Goal: Communication & Community: Answer question/provide support

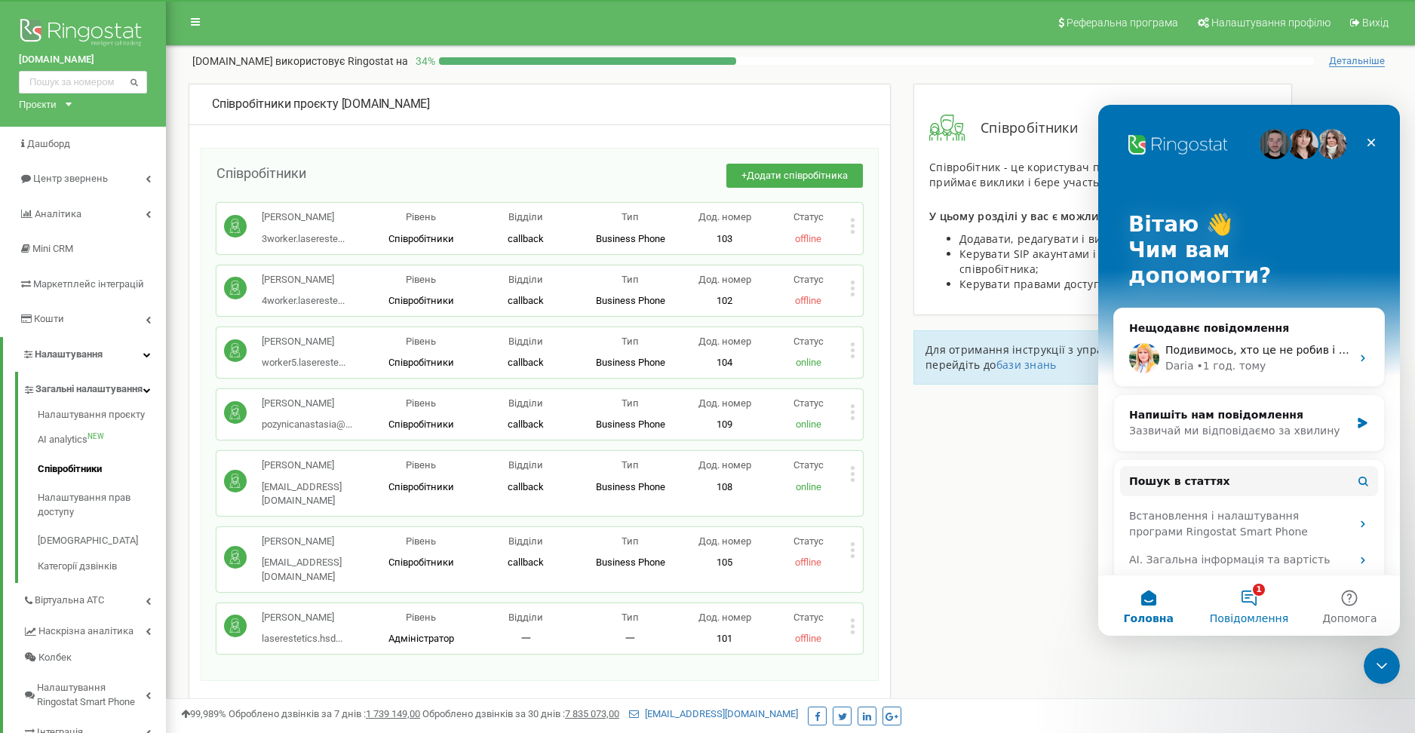
click at [1262, 597] on button "1 Повідомлення" at bounding box center [1248, 605] width 100 height 60
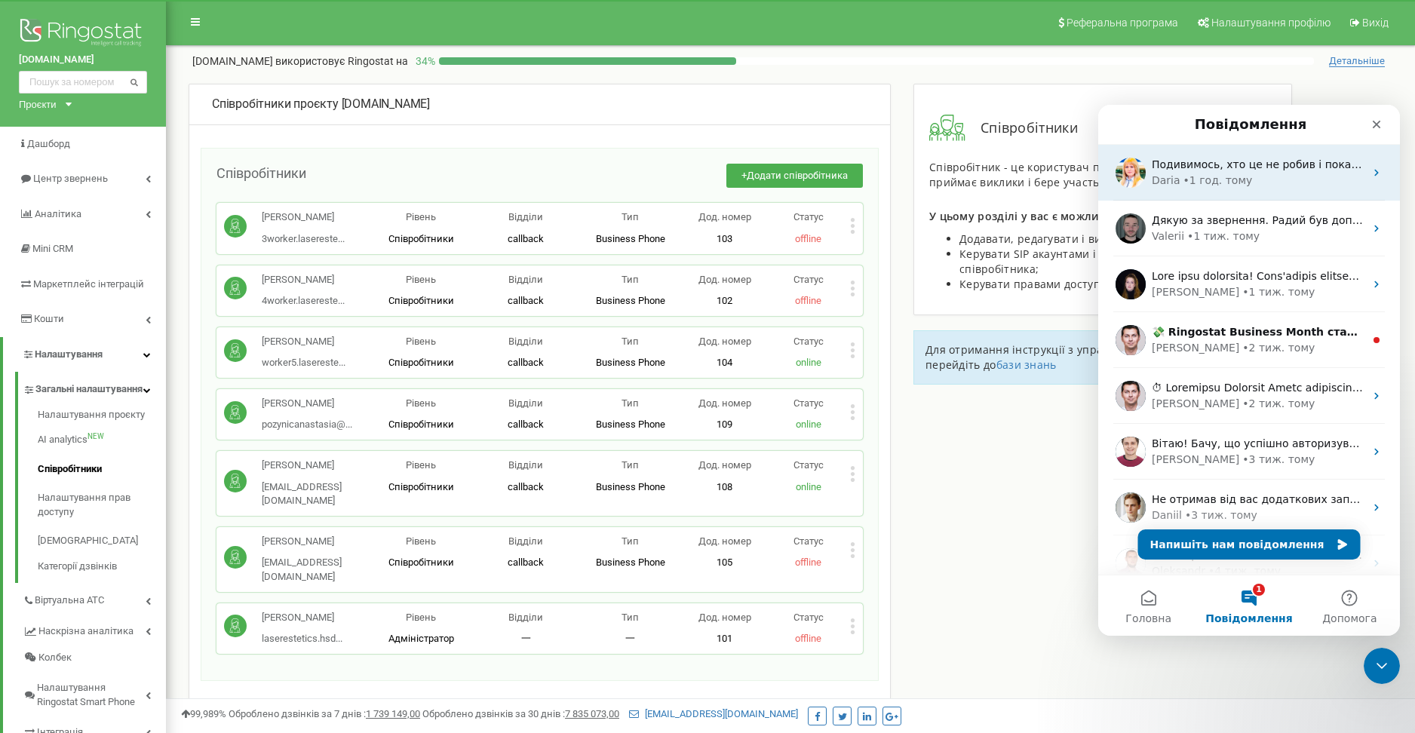
click at [1263, 168] on span "Подивимось, хто це не робив і покараємо😈 Ще потрібні ПІБ нового менеджера" at bounding box center [1374, 164] width 445 height 12
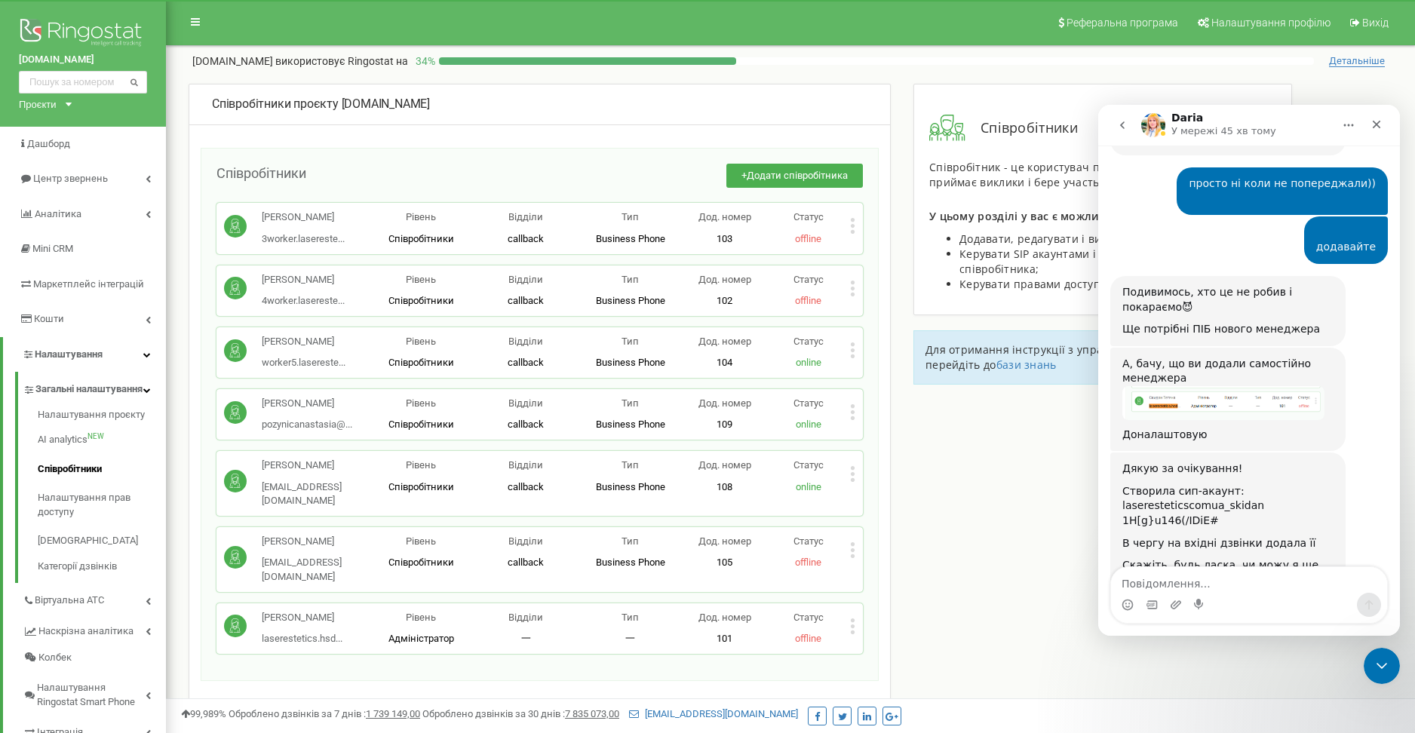
scroll to position [858, 0]
click at [1205, 582] on textarea "Повідомлення..." at bounding box center [1249, 580] width 276 height 26
click at [1205, 582] on textarea "yt gjnhb,yj yb rjuj yfrfpedfns -" at bounding box center [1249, 580] width 276 height 26
click at [1205, 580] on textarea "yt gjnhb,yj yb rjuj yfrfpedfns -" at bounding box center [1249, 580] width 276 height 26
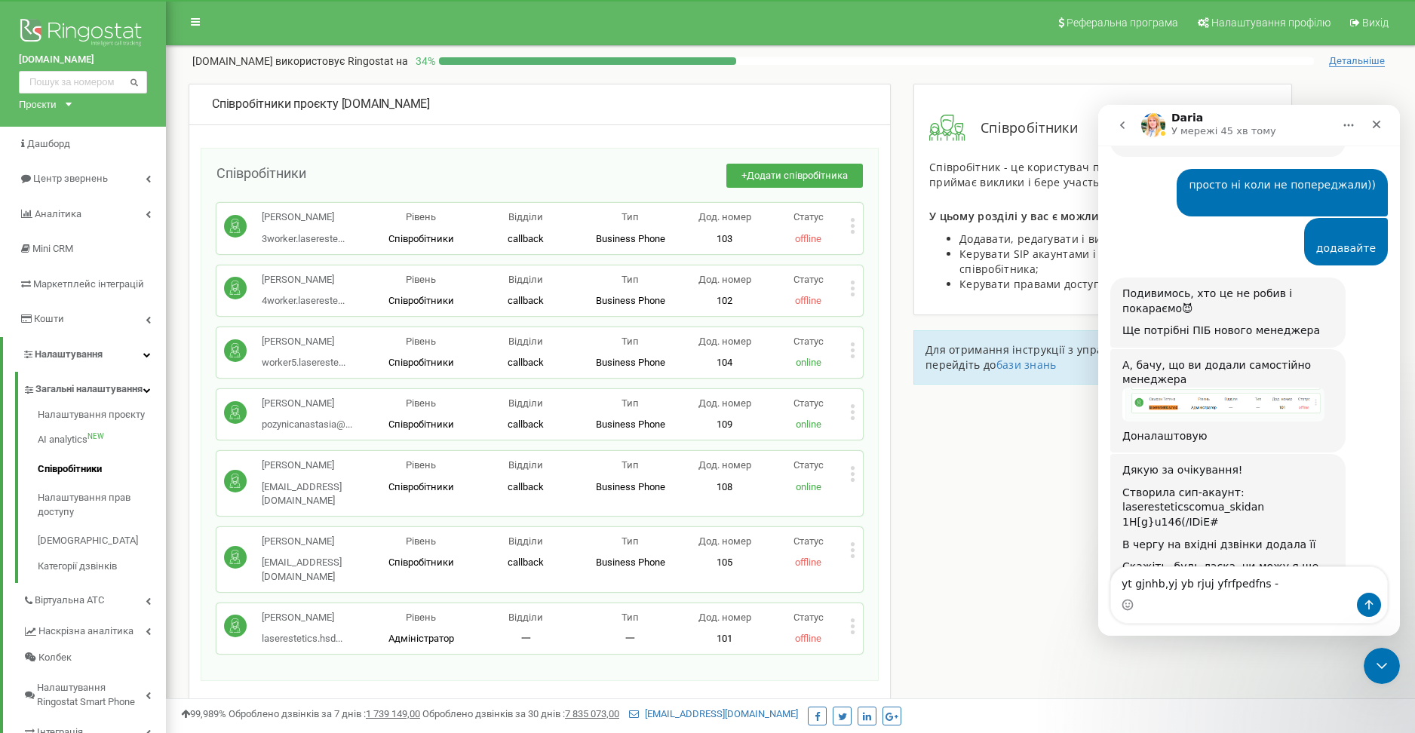
click at [1205, 580] on textarea "yt gjnhb,yj yb rjuj yfrfpedfns -" at bounding box center [1249, 580] width 276 height 26
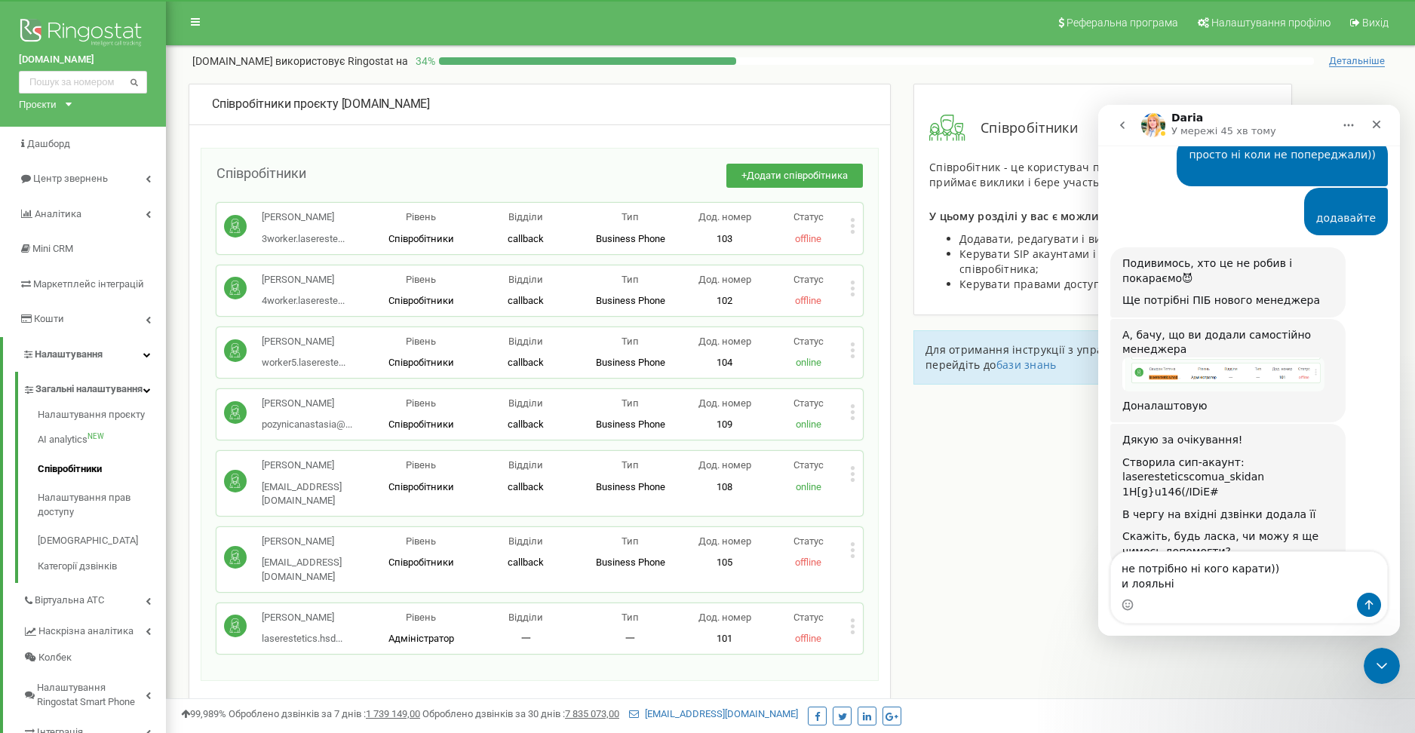
scroll to position [904, 0]
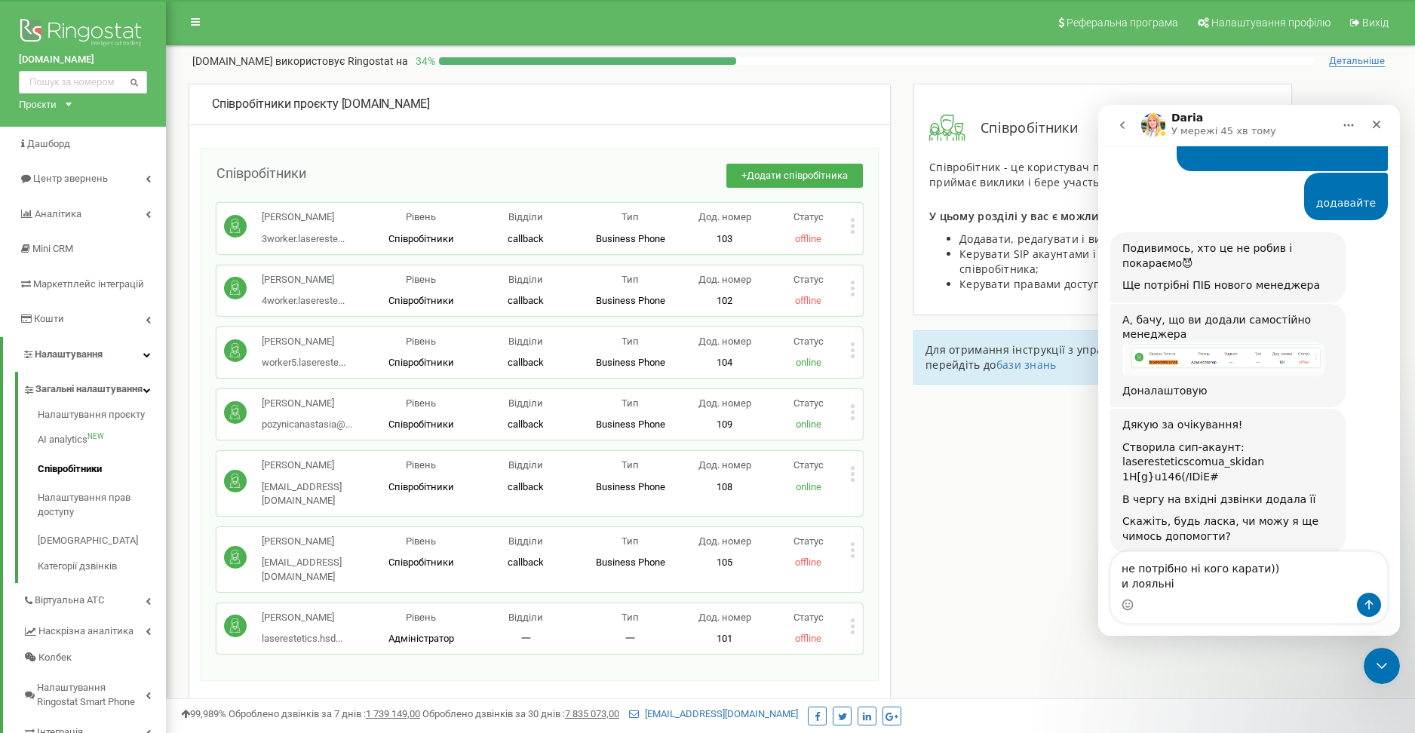
click at [1121, 558] on textarea "не потрібно ні кого карати)) и лояльні" at bounding box center [1249, 572] width 276 height 41
click at [1208, 562] on textarea "не потрібно ні кого карати)) ми лояльні" at bounding box center [1249, 572] width 276 height 41
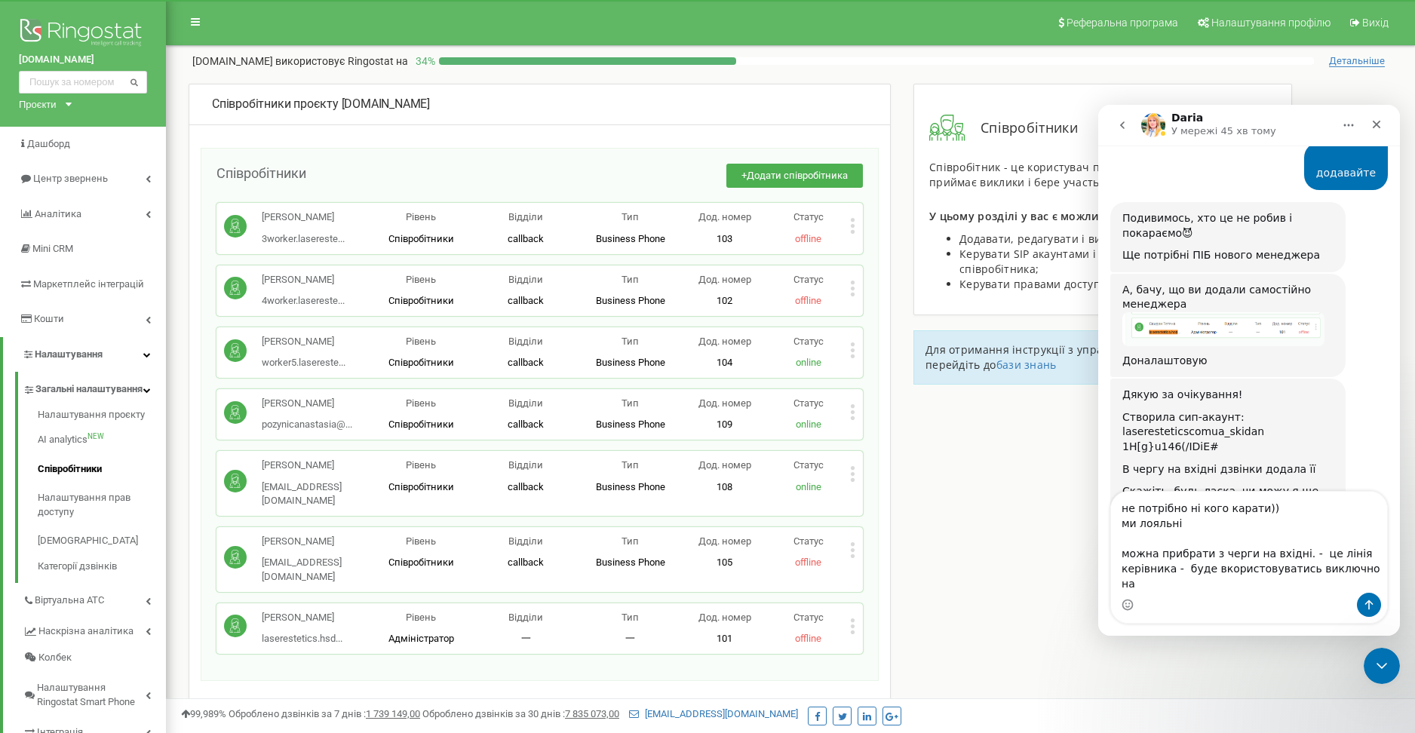
scroll to position [949, 0]
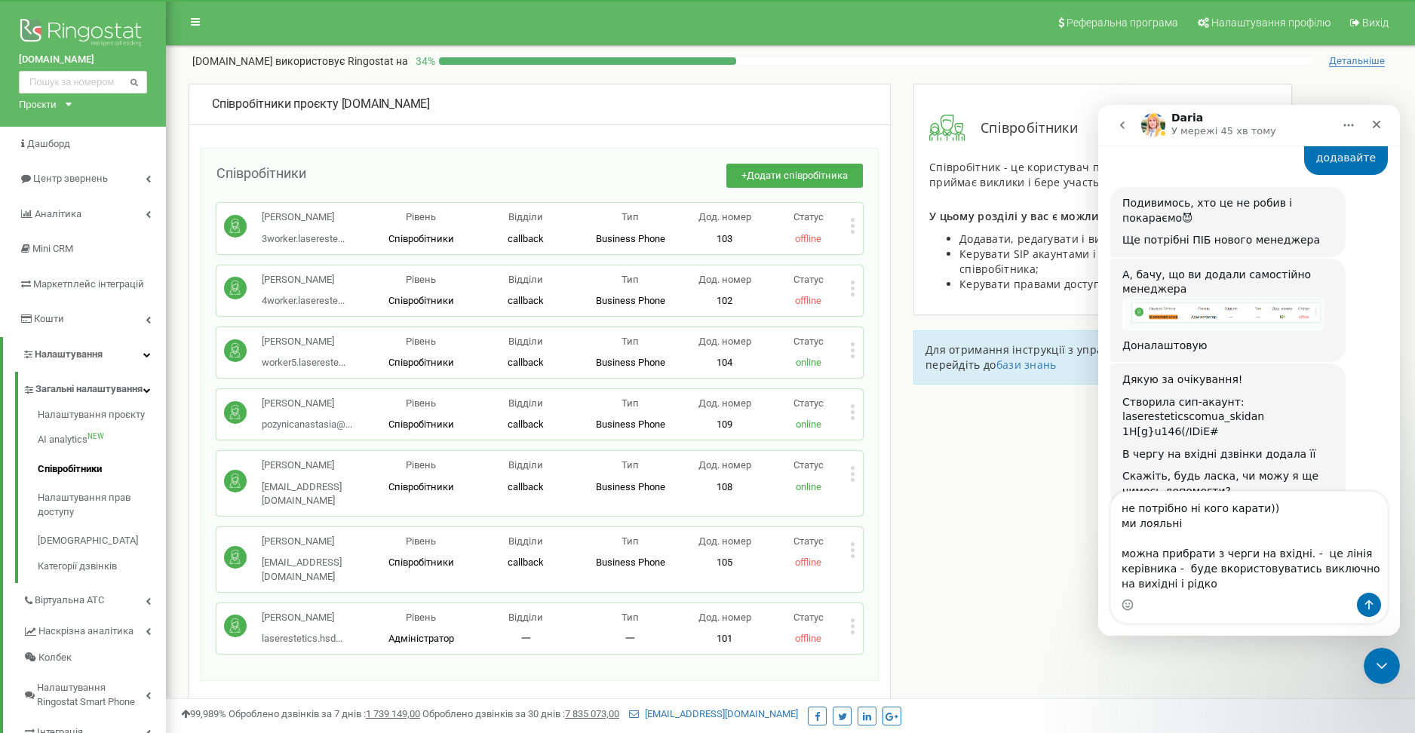
type textarea "не потрібно ні кого карати)) ми лояльні можна прибрати з черги на вхідні. - це …"
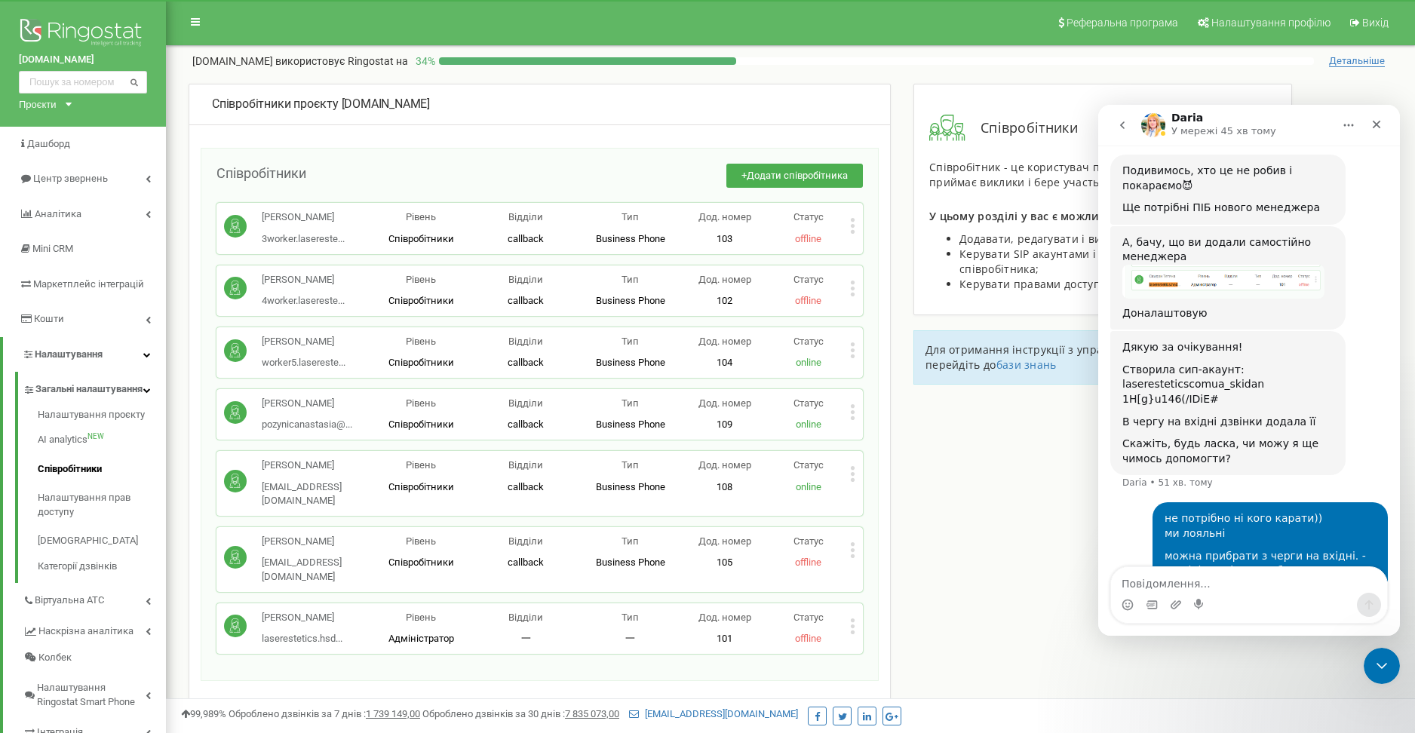
scroll to position [996, 0]
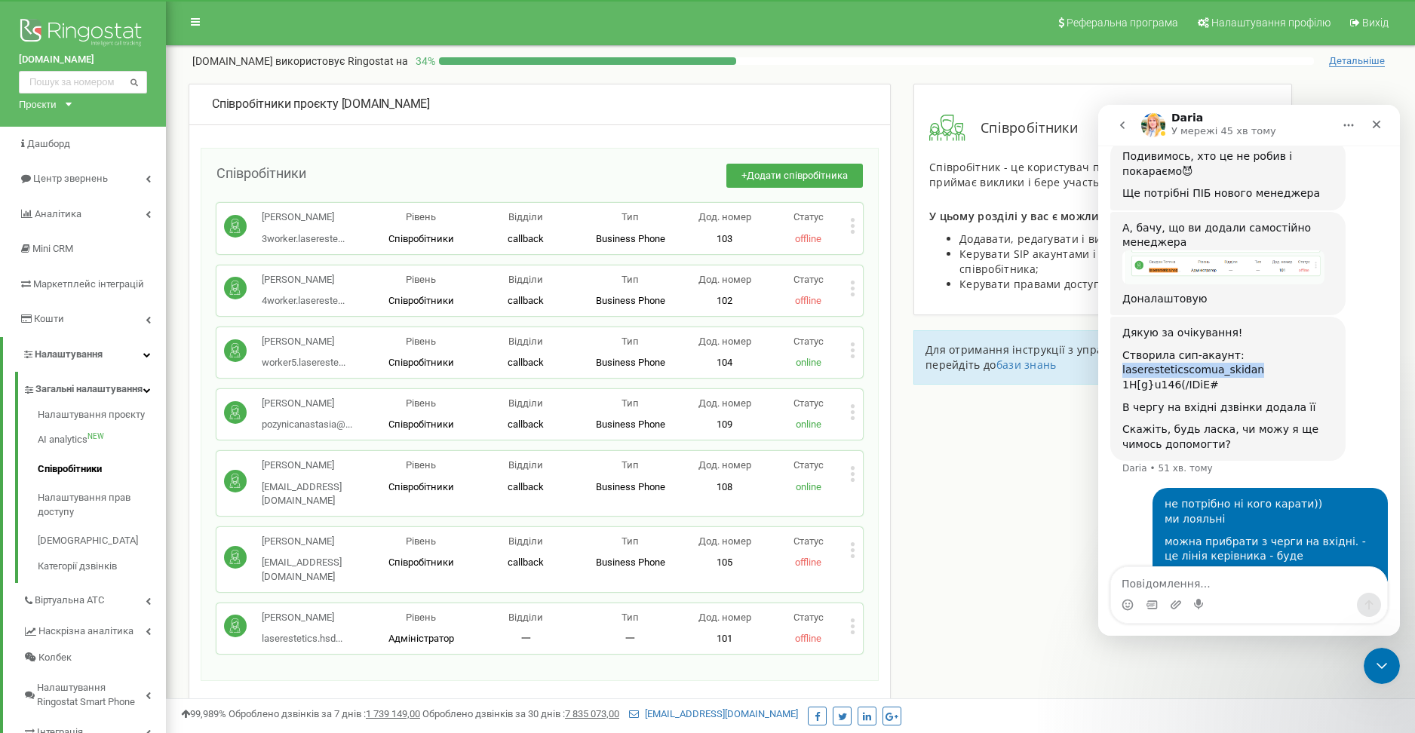
drag, startPoint x: 1267, startPoint y: 308, endPoint x: 1120, endPoint y: 311, distance: 147.1
click at [1120, 317] on div "Дякую за очікування! Створила сип-акаунт: laseresteticscomua_skidan 1H[g}u146(/…" at bounding box center [1227, 389] width 235 height 144
copy div "laseresteticscomua_skidan"
click at [1149, 546] on div "не потрібно ні кого карати)) ми лояльні можна прибрати з черги на вхідні. - це …" at bounding box center [1249, 561] width 278 height 147
click at [1008, 551] on div "Співробітники проєкту [DOMAIN_NAME] Співробітники + Додати співробітника [PERSO…" at bounding box center [790, 512] width 1226 height 856
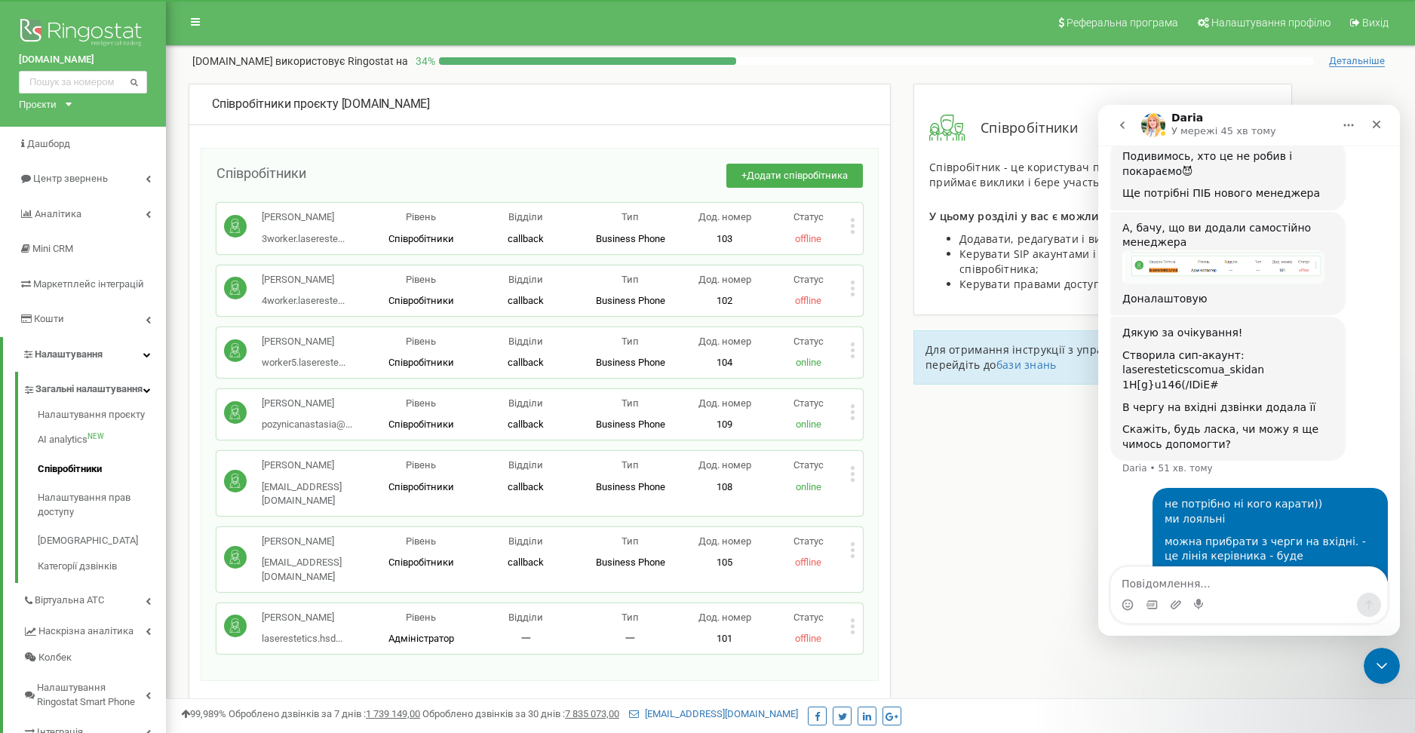
click at [1138, 378] on div "1H[g}u146(/IDiE#" at bounding box center [1227, 385] width 211 height 15
copy div "1H[g}u146(/IDiE#"
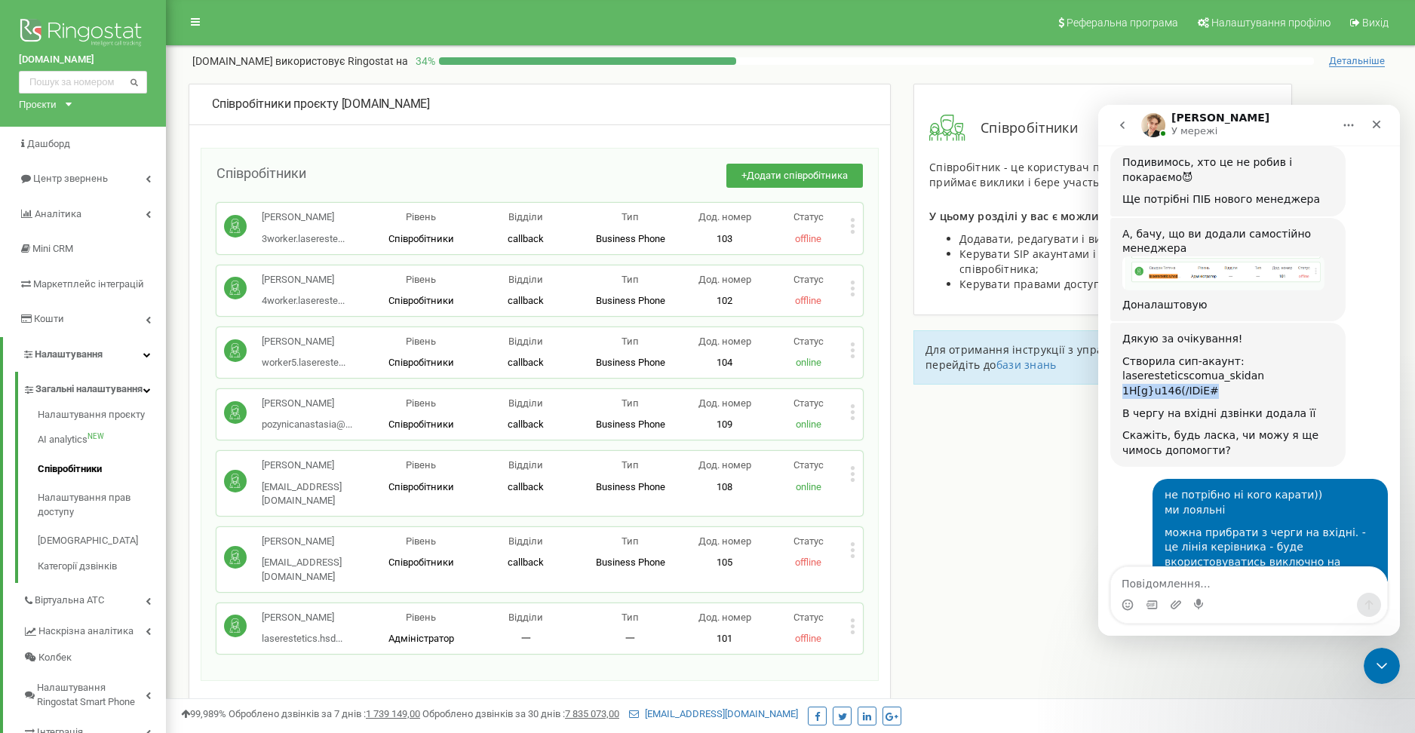
scroll to position [1074, 0]
